Goal: Use online tool/utility: Use online tool/utility

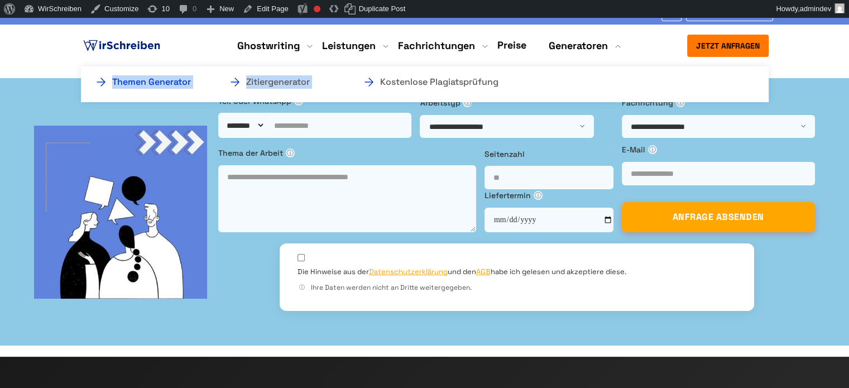
copy ul "Themen Generator Zitiergenerator"
drag, startPoint x: 541, startPoint y: 82, endPoint x: 109, endPoint y: 84, distance: 431.7
click at [109, 84] on ul "Themen Generator Zitiergenerator Kostenlose Plagiatsprüfung" at bounding box center [425, 84] width 688 height 36
click at [87, 72] on ul "Themen Generator Zitiergenerator Kostenlose Plagiatsprüfung" at bounding box center [425, 84] width 688 height 36
copy ul "Themen Generator Zitiergenerator Kostenlose Plagiatsprüfung"
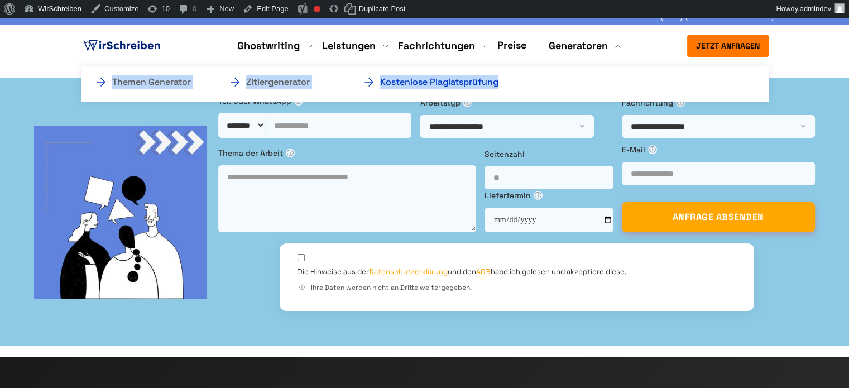
drag, startPoint x: 86, startPoint y: 71, endPoint x: 498, endPoint y: 82, distance: 411.7
click at [498, 82] on ul "Themen Generator Zitiergenerator Kostenlose Plagiatsprüfung" at bounding box center [425, 84] width 688 height 36
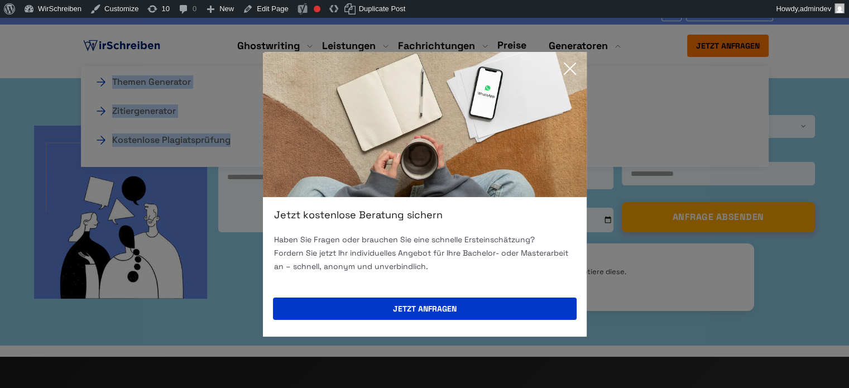
click at [565, 70] on icon at bounding box center [570, 69] width 22 height 22
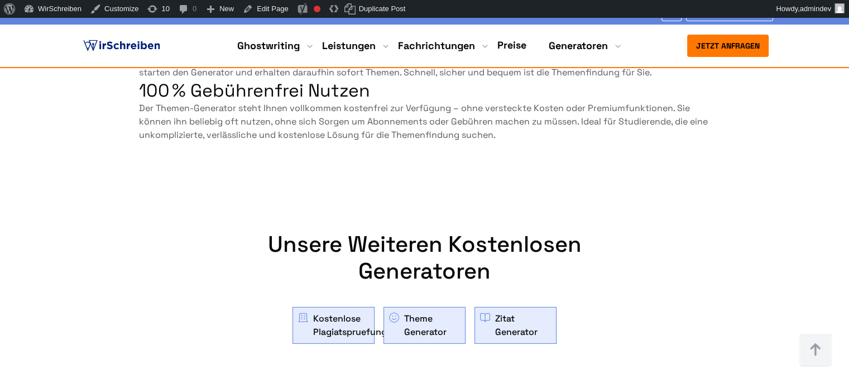
scroll to position [3239, 0]
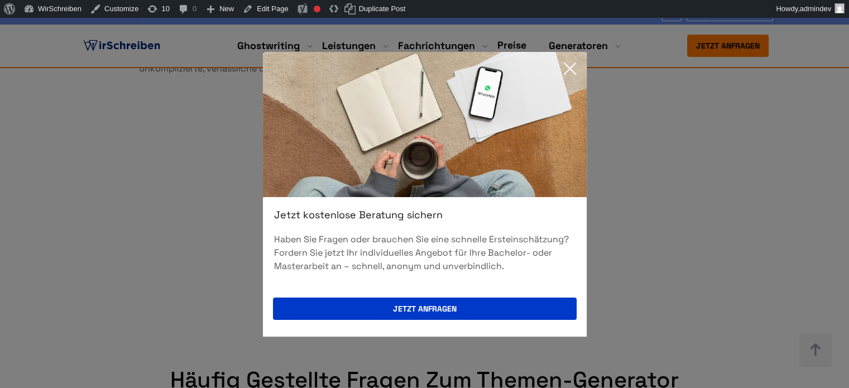
click at [575, 65] on icon at bounding box center [570, 69] width 22 height 22
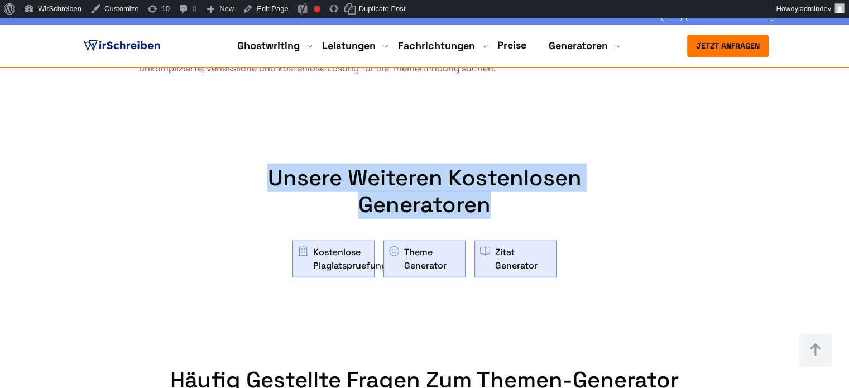
copy h2 "Unsere weiteren kostenlosen Generatoren"
drag, startPoint x: 267, startPoint y: 93, endPoint x: 472, endPoint y: 111, distance: 205.8
click at [489, 165] on h2 "Unsere weiteren kostenlosen Generatoren" at bounding box center [424, 192] width 447 height 54
